Goal: Transaction & Acquisition: Purchase product/service

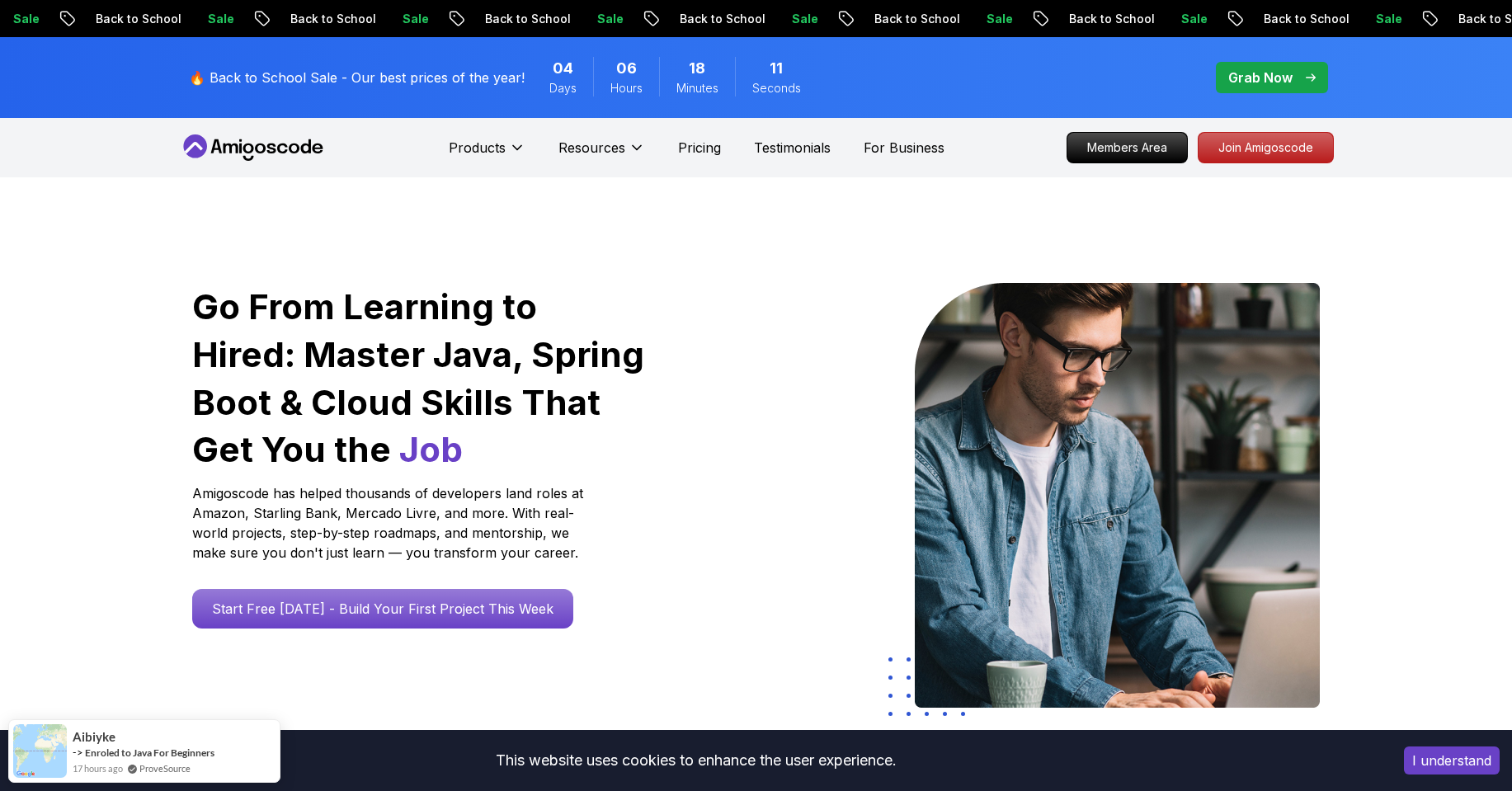
click at [392, 79] on p "🔥 Back to School Sale - Our best prices of the year!" at bounding box center [357, 78] width 336 height 20
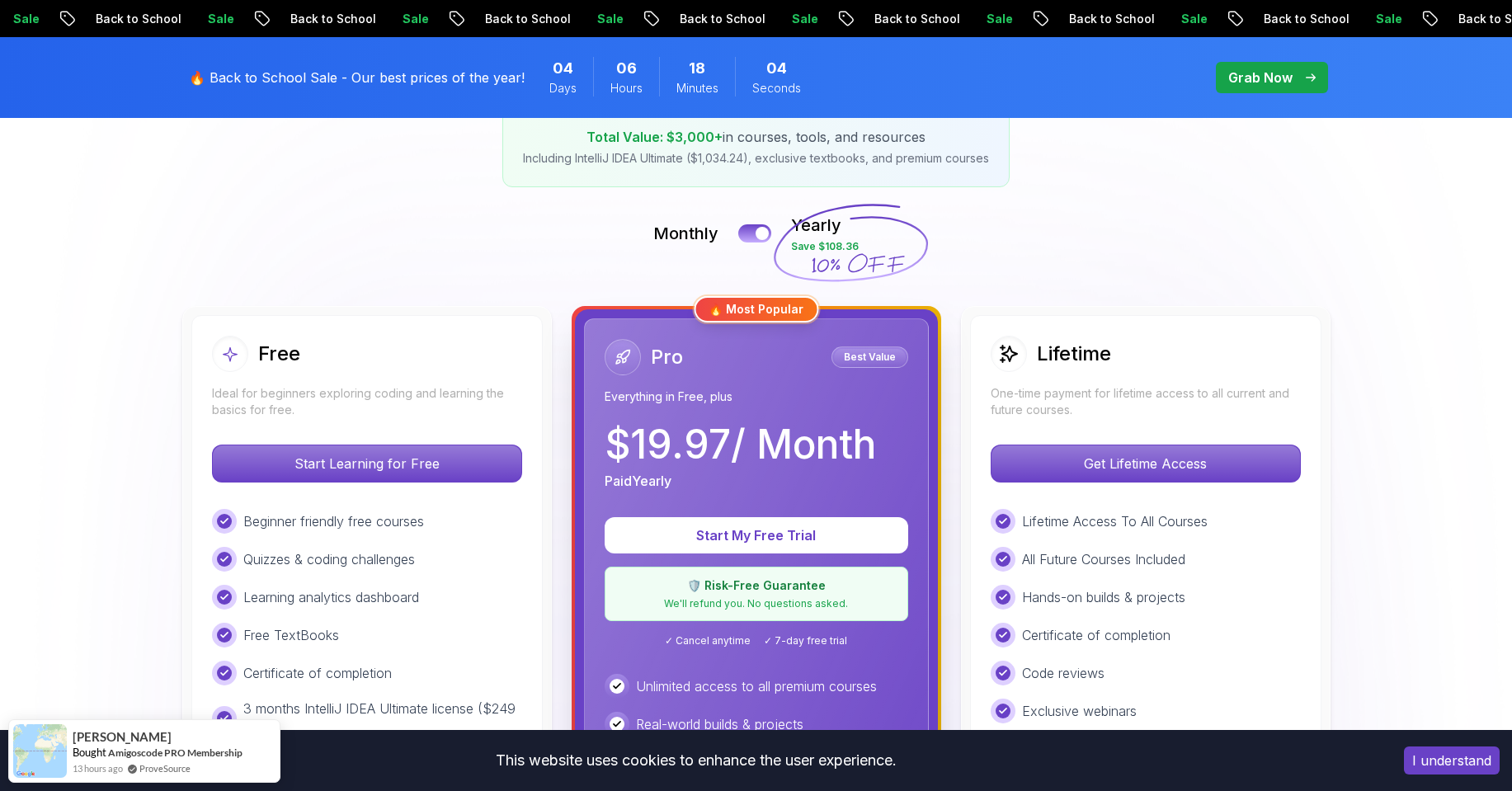
scroll to position [594, 0]
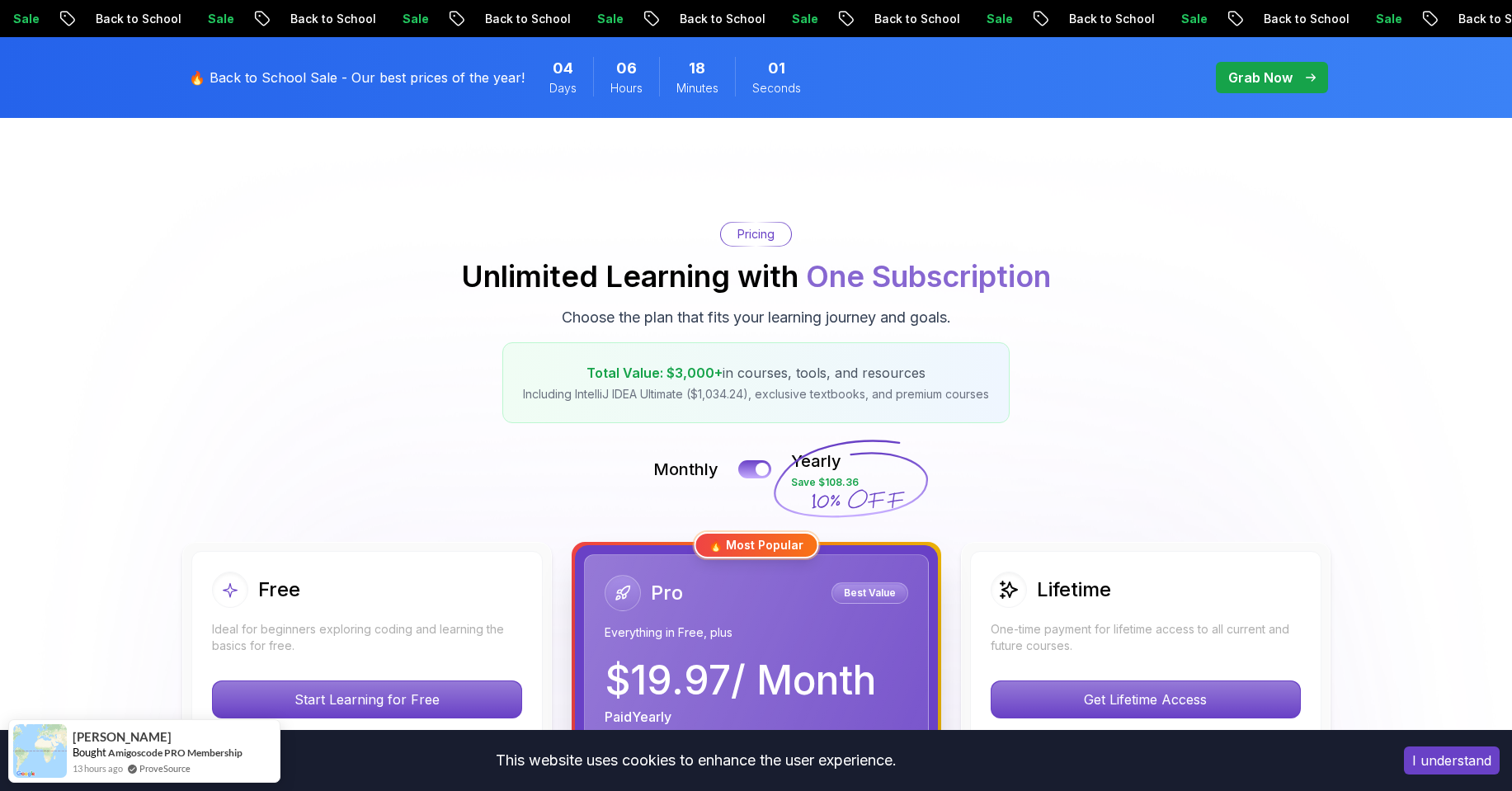
scroll to position [0, 0]
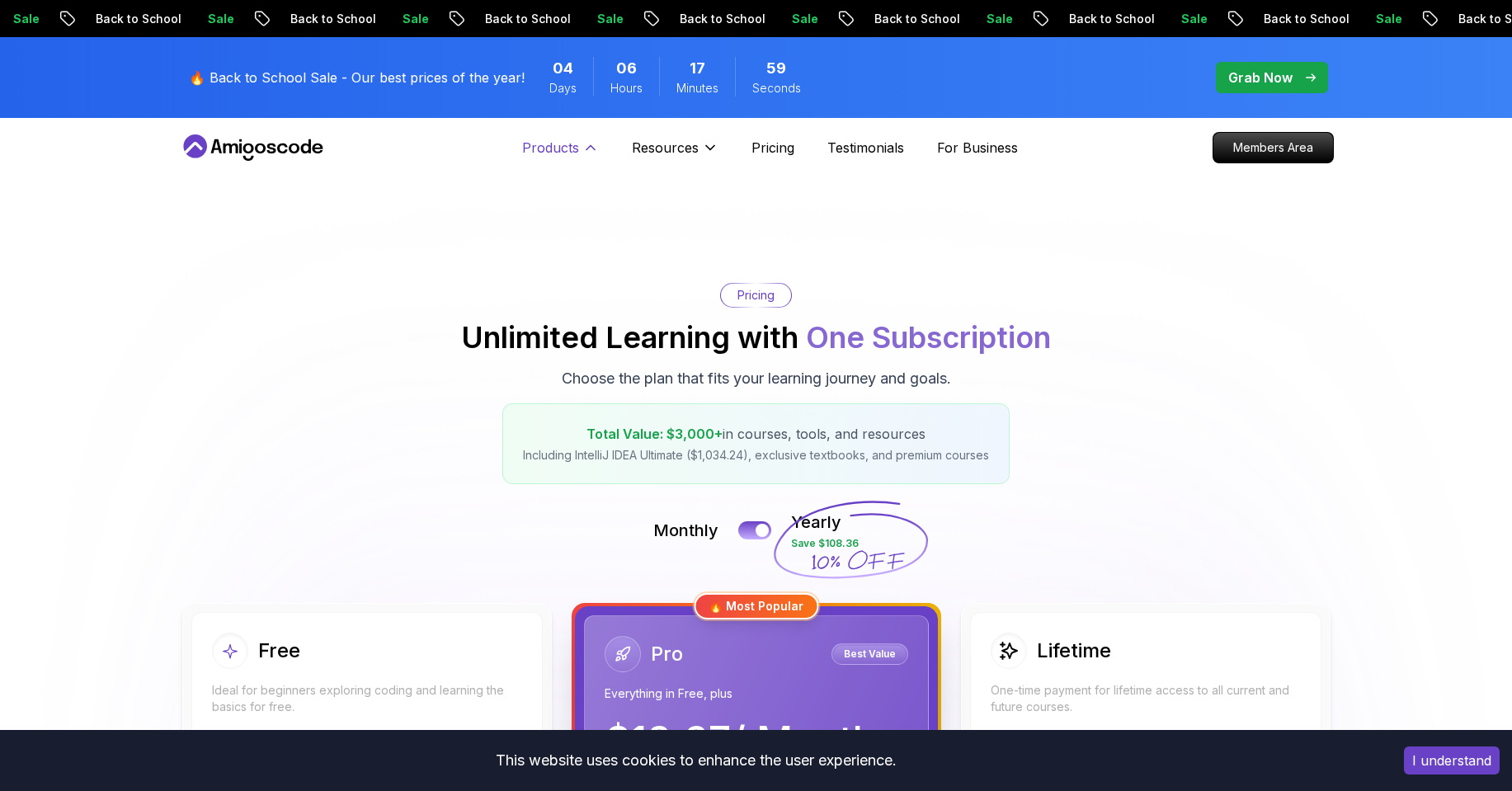
click at [549, 146] on p "Products" at bounding box center [550, 147] width 57 height 20
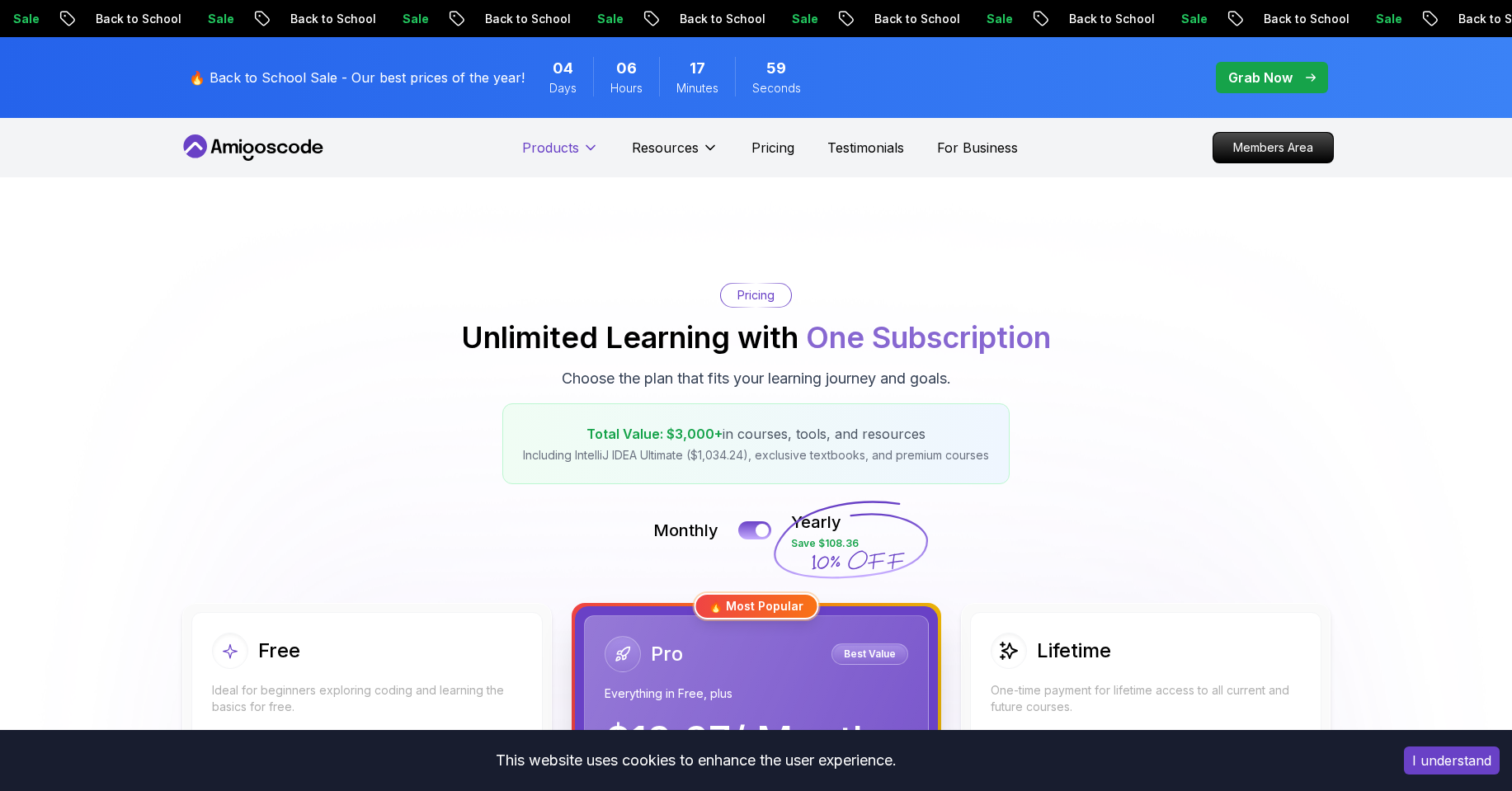
click at [549, 146] on p "Products" at bounding box center [550, 147] width 57 height 20
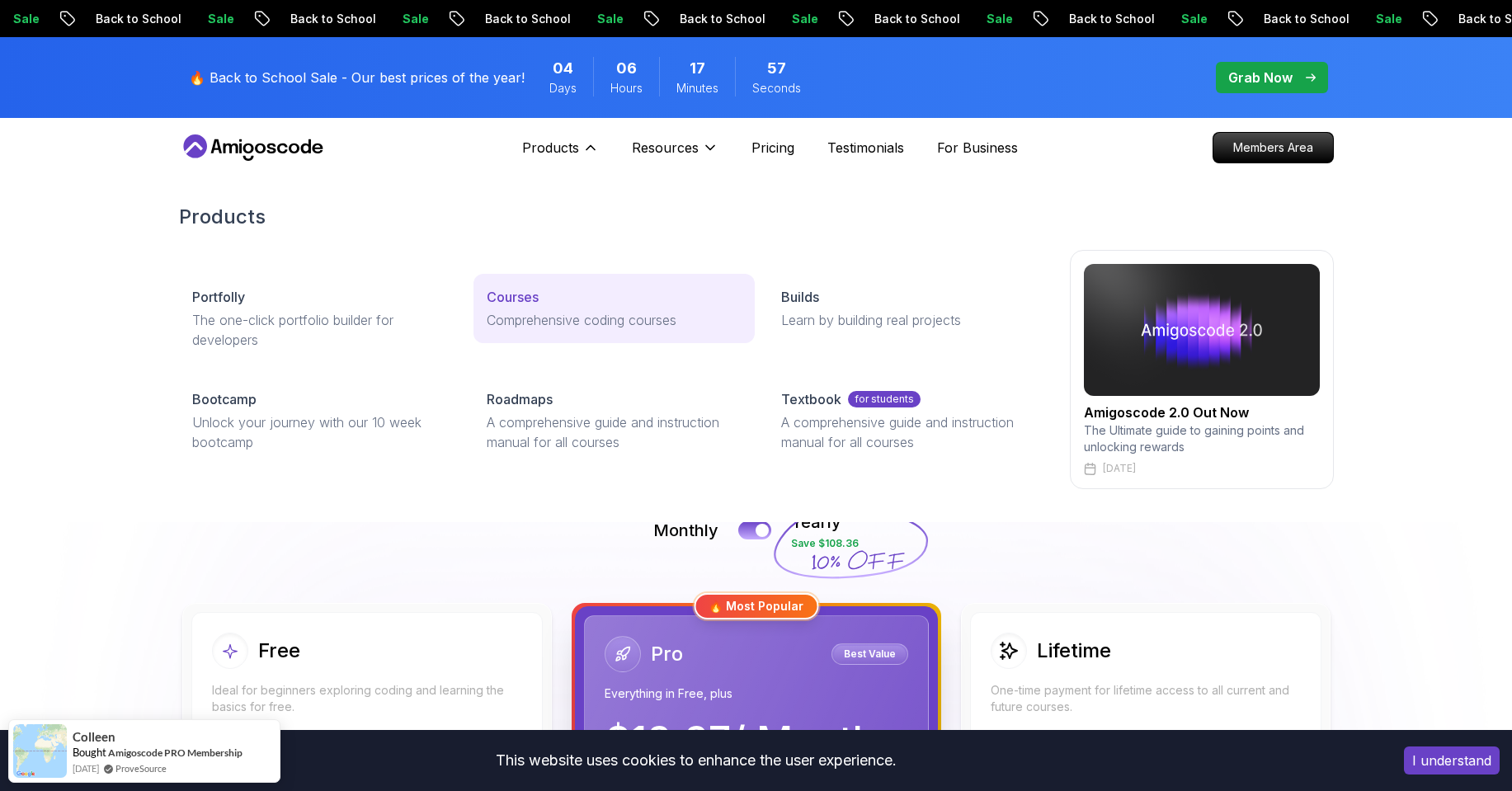
click at [517, 297] on p "Courses" at bounding box center [513, 297] width 52 height 20
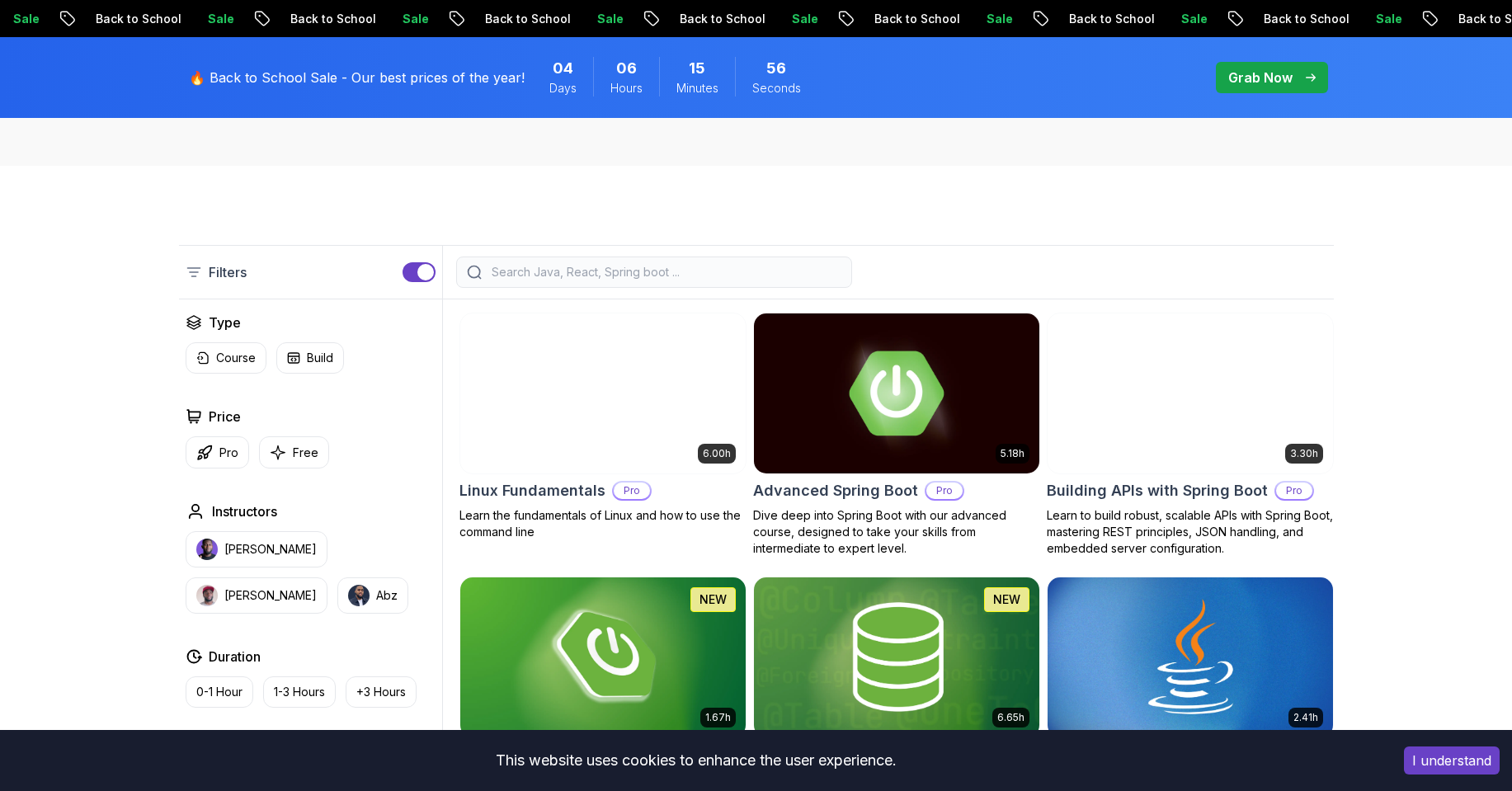
scroll to position [297, 0]
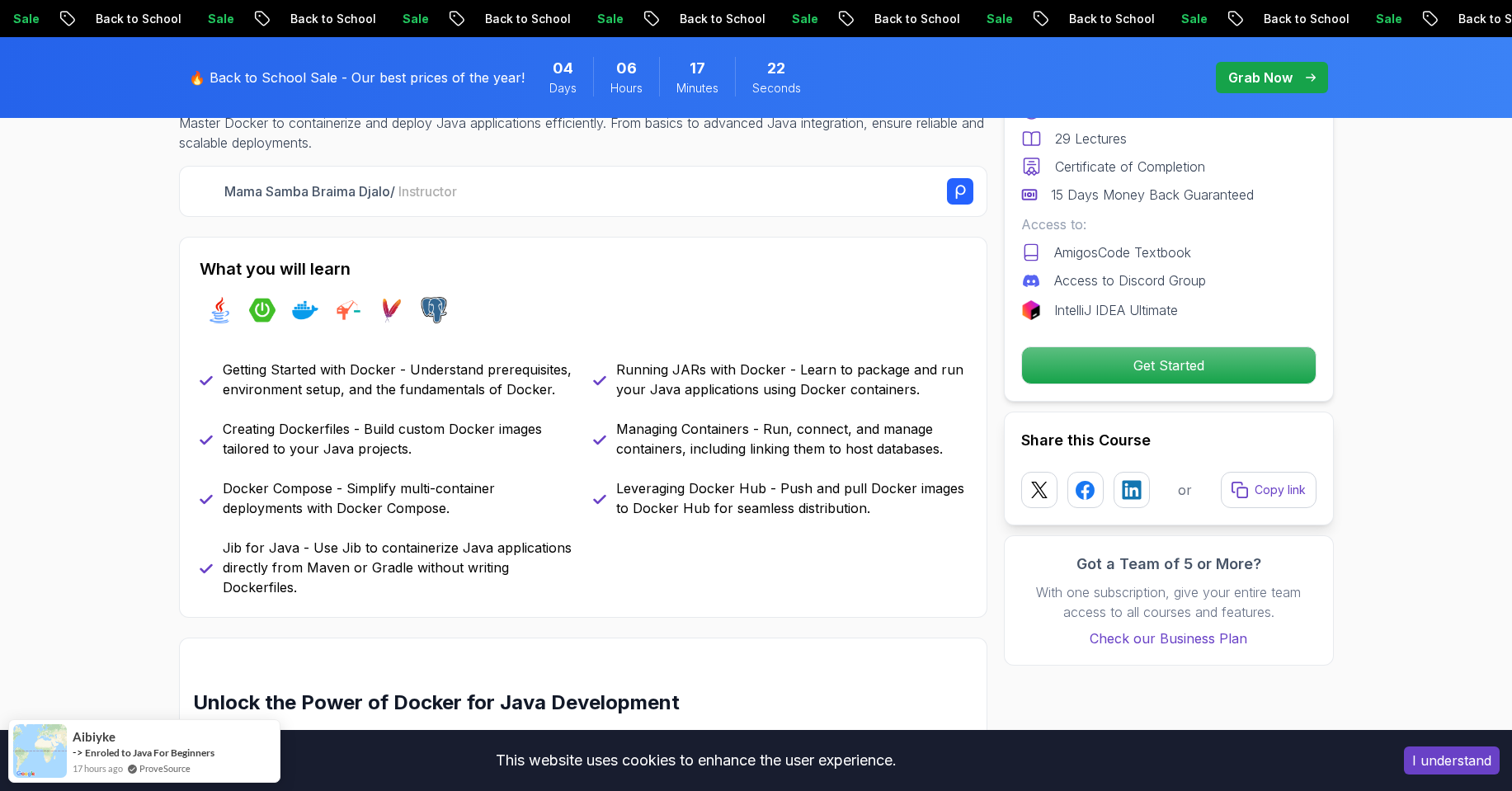
scroll to position [594, 0]
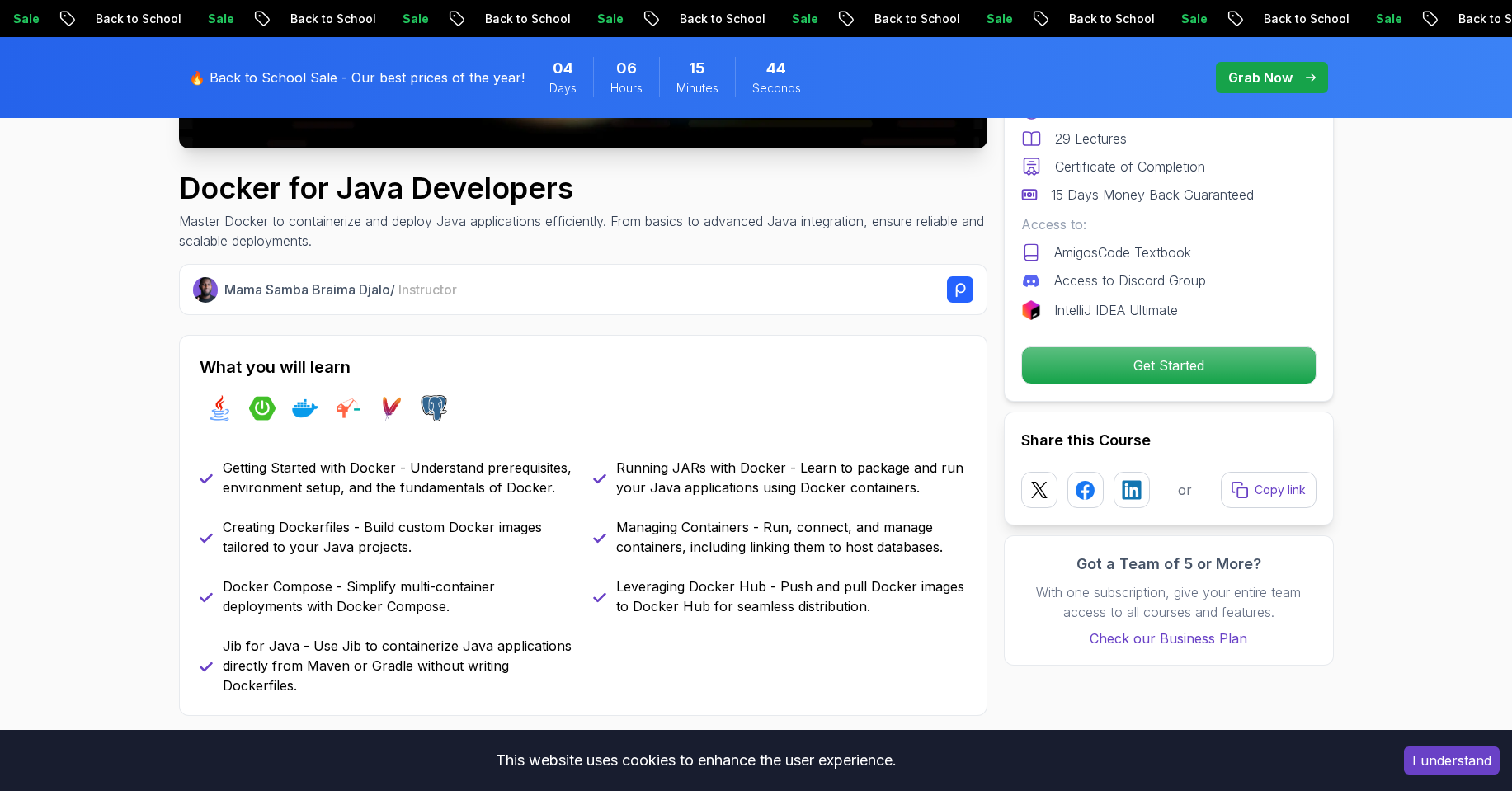
scroll to position [494, 0]
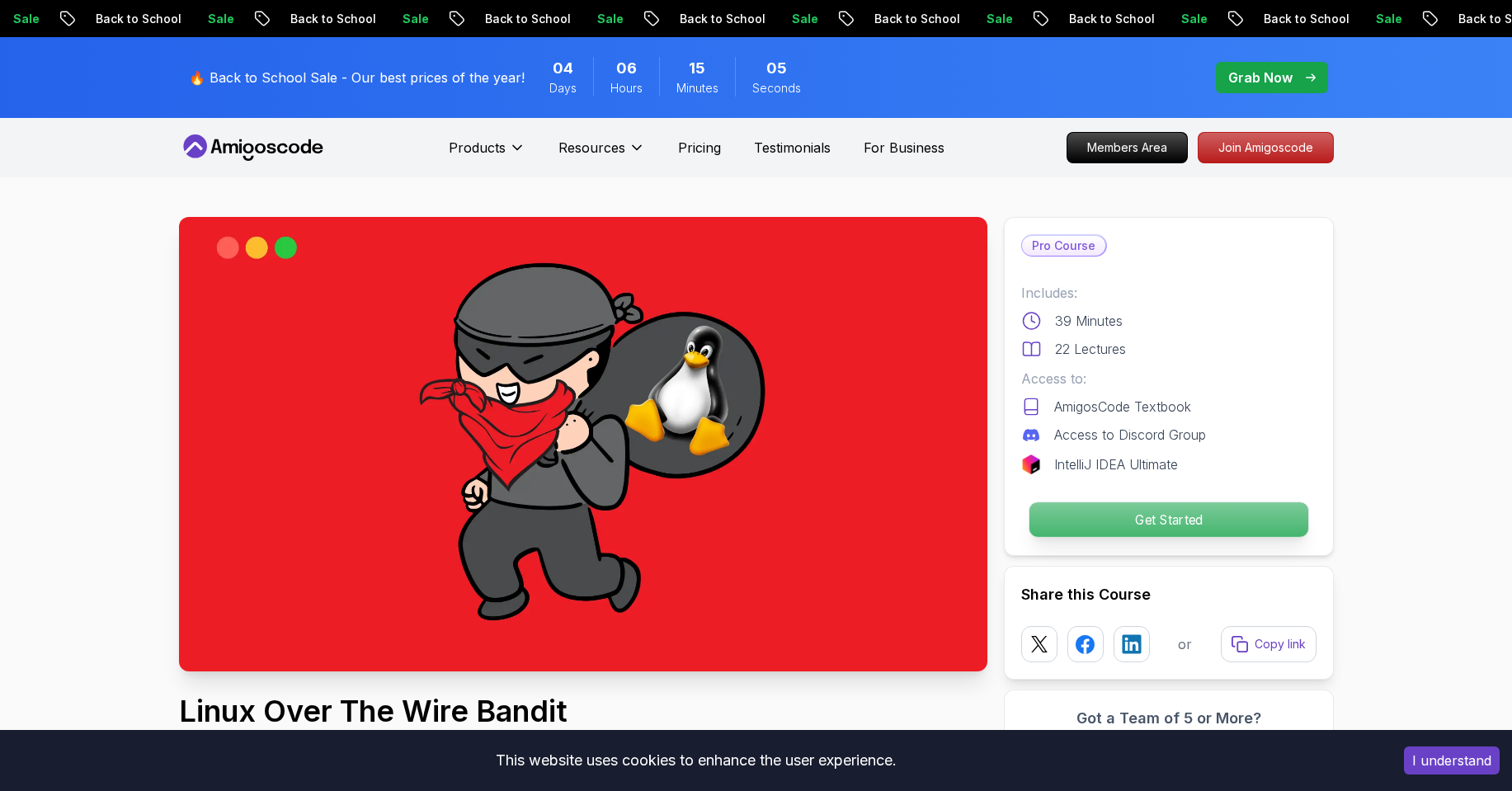
click at [1100, 522] on p "Get Started" at bounding box center [1168, 520] width 279 height 35
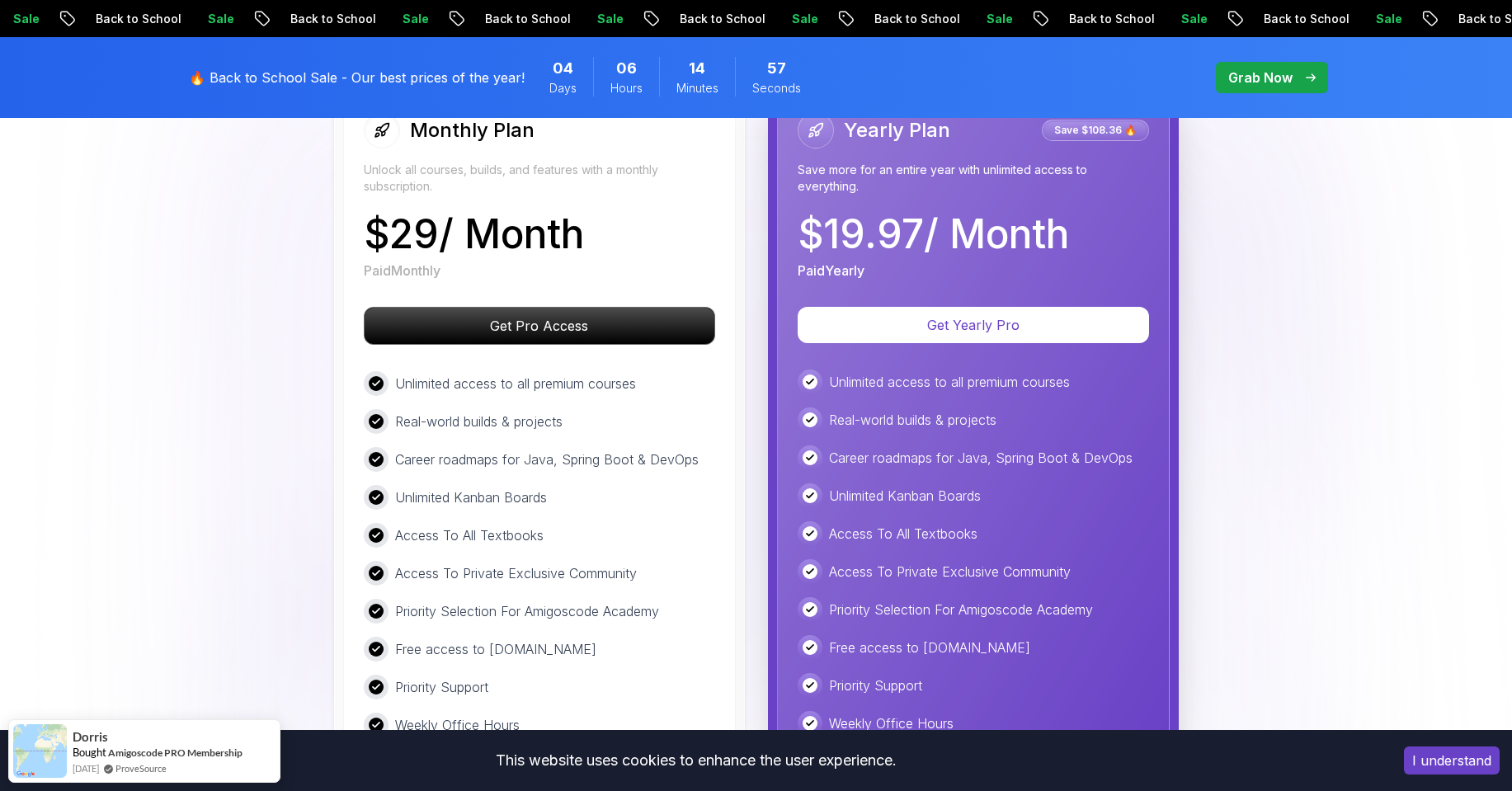
scroll to position [2645, 0]
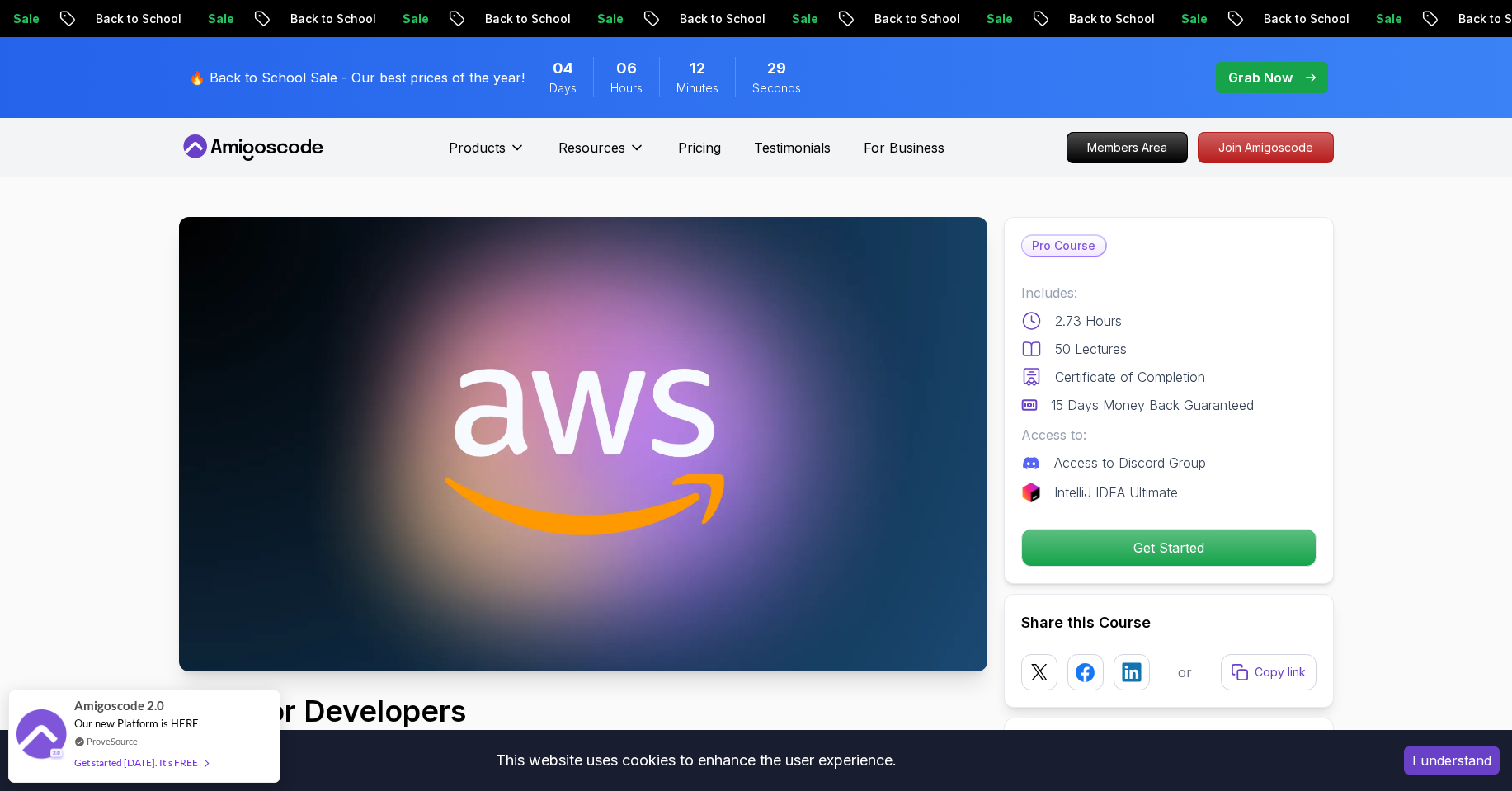
click at [461, 66] on div "🔥 Back to School Sale - Our best prices of the year! 04 Days 06 Hours 12 Minute…" at bounding box center [503, 78] width 638 height 61
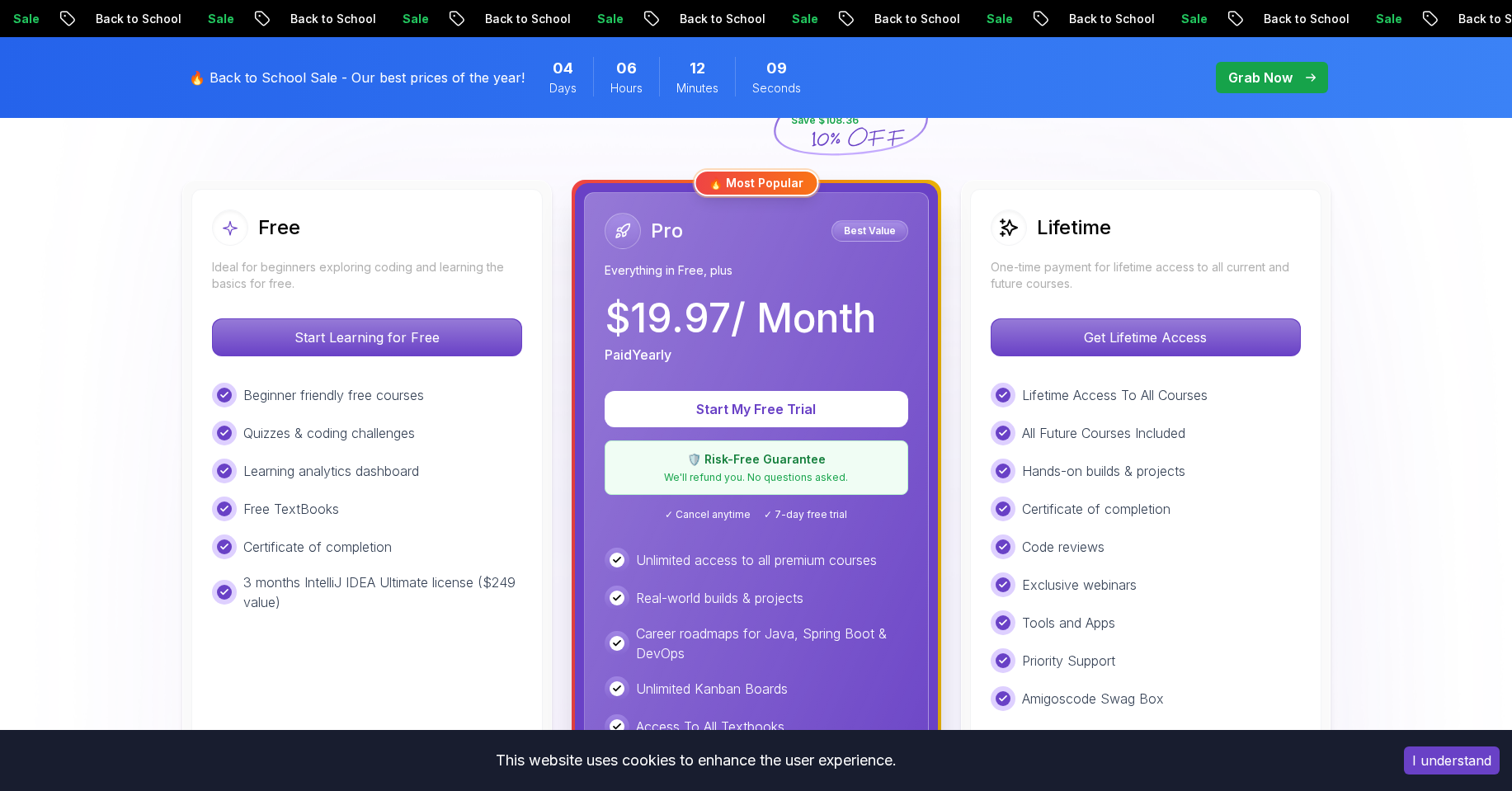
scroll to position [396, 0]
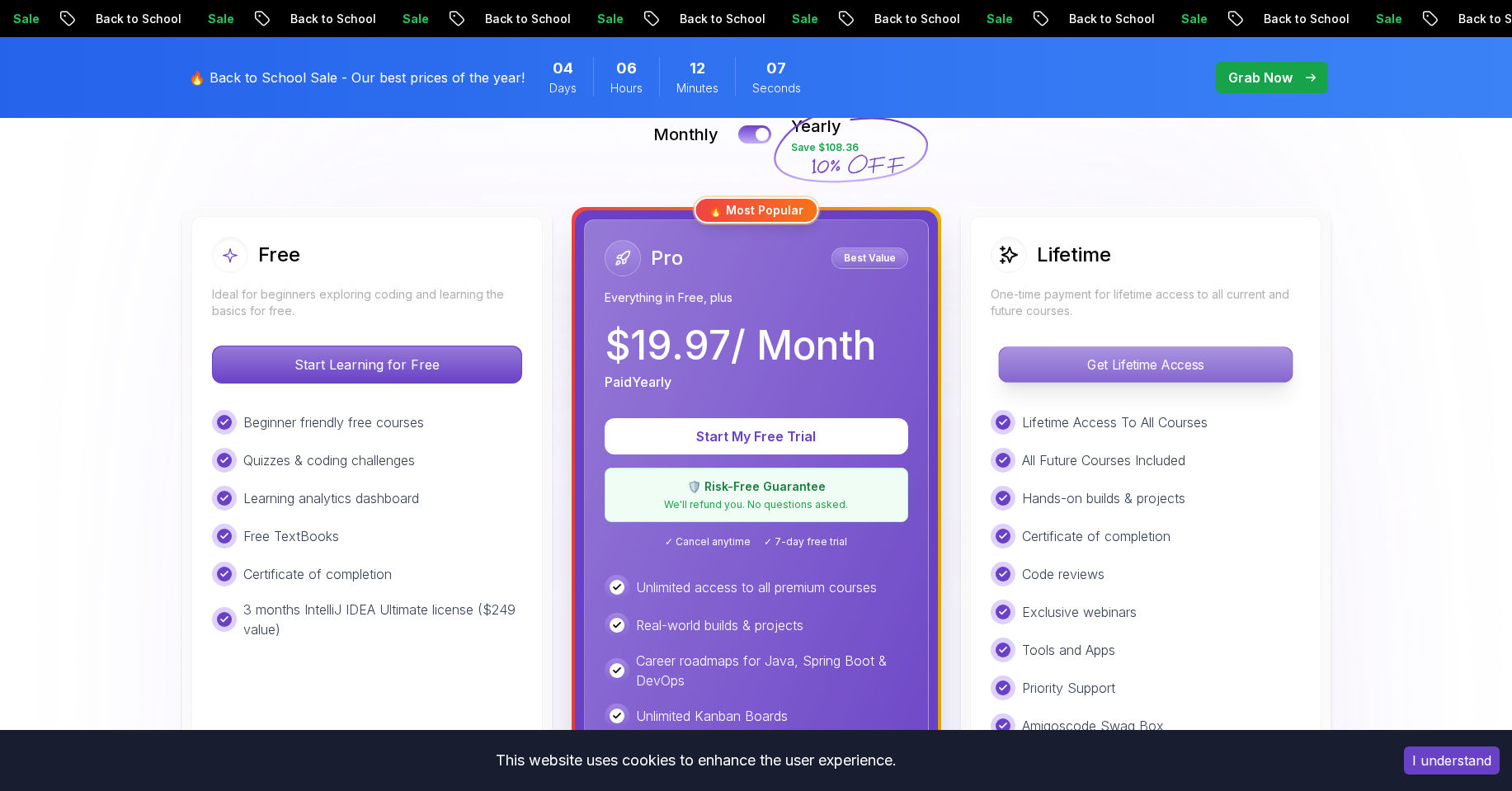
click at [1052, 353] on p "Get Lifetime Access" at bounding box center [1145, 365] width 293 height 35
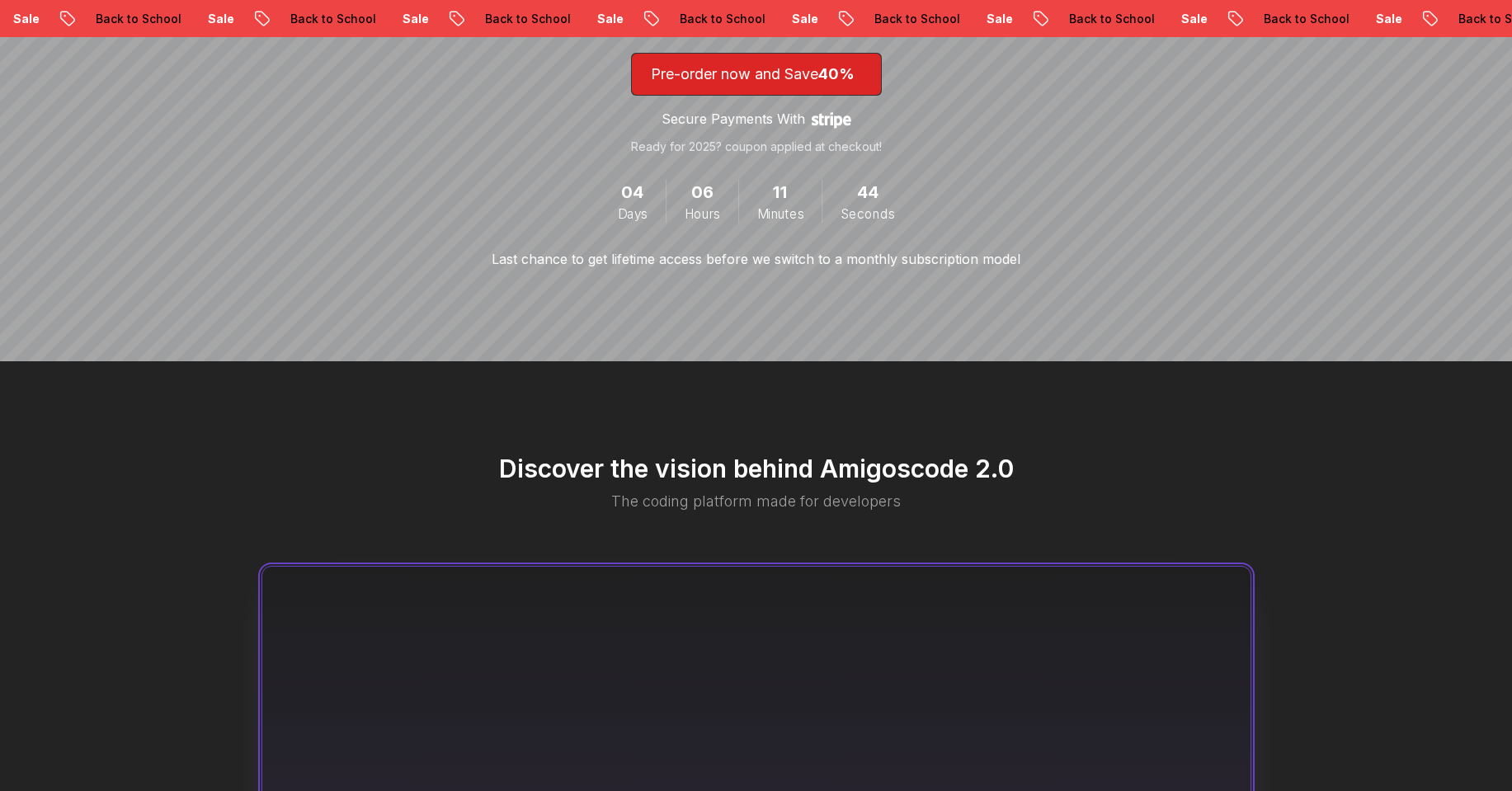
scroll to position [494, 0]
